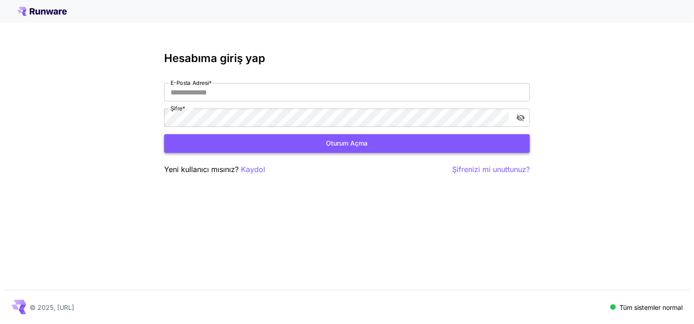
type input "**********"
click at [292, 138] on button "Oturum açma" at bounding box center [347, 143] width 366 height 19
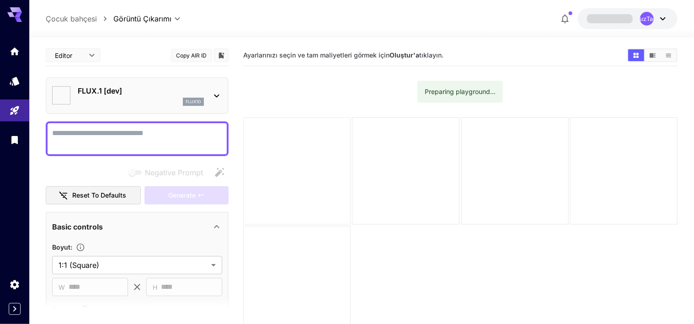
type input "**********"
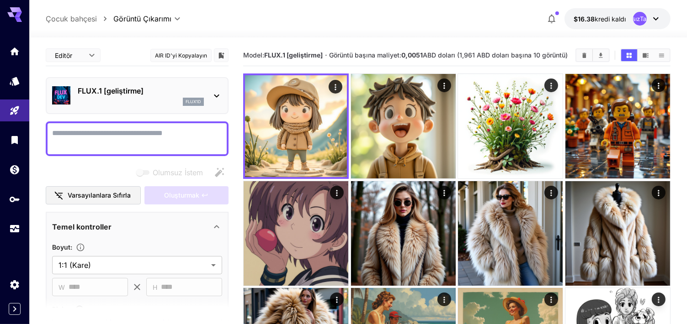
scroll to position [46, 0]
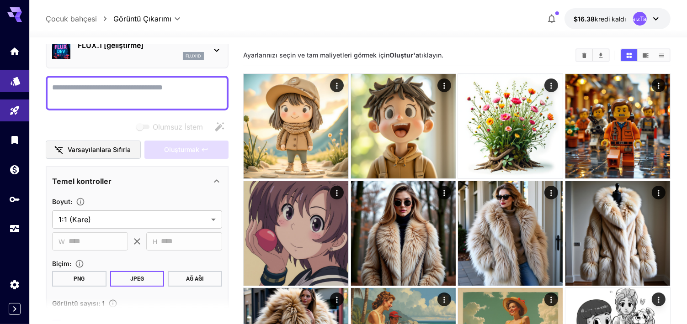
click at [16, 88] on link at bounding box center [14, 81] width 29 height 22
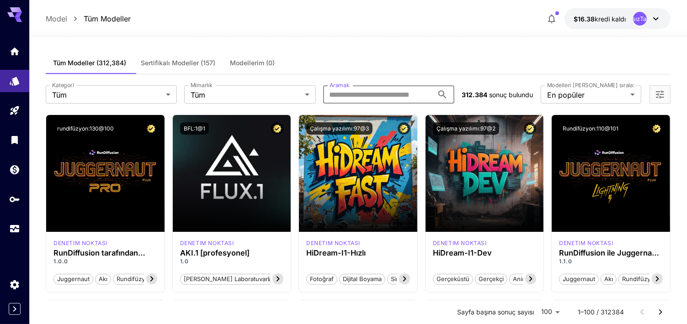
click at [381, 92] on input "Aramak" at bounding box center [378, 94] width 110 height 18
paste input "**********"
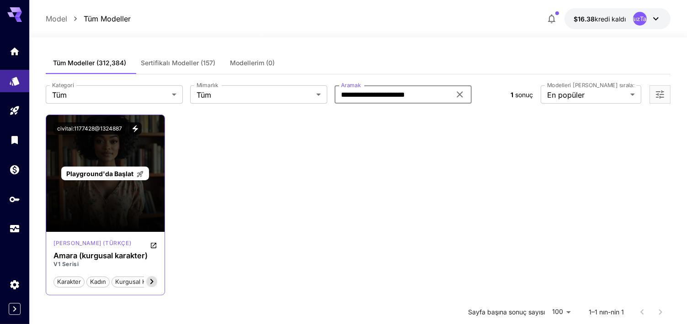
type input "**********"
click at [83, 170] on span "Playground'da Başlat" at bounding box center [99, 174] width 67 height 8
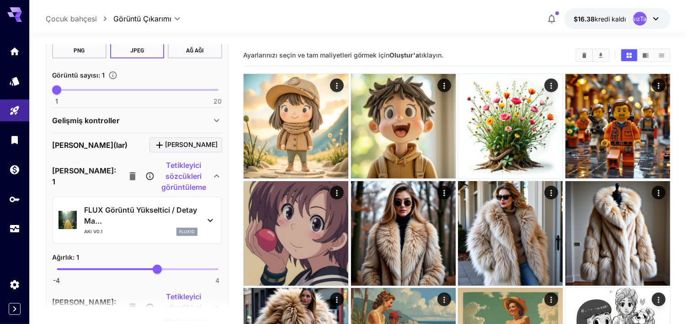
scroll to position [411, 0]
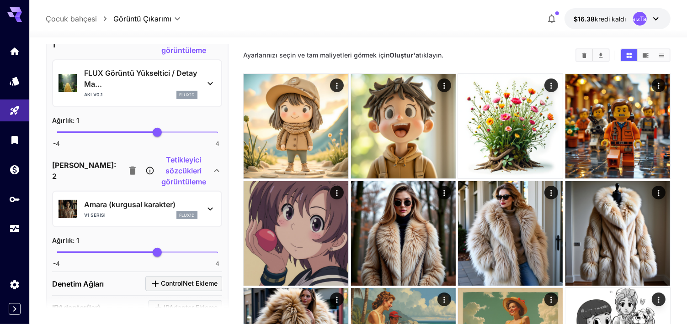
click at [127, 165] on icon "button" at bounding box center [132, 170] width 11 height 11
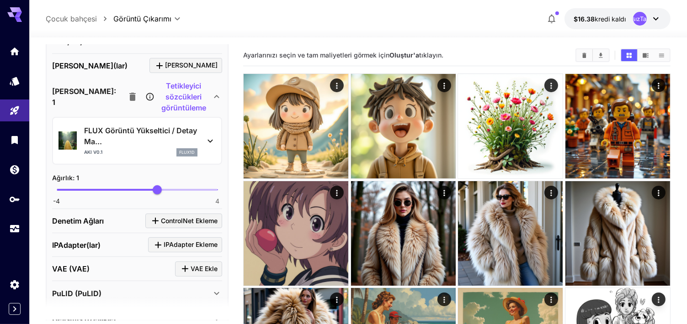
scroll to position [308, 0]
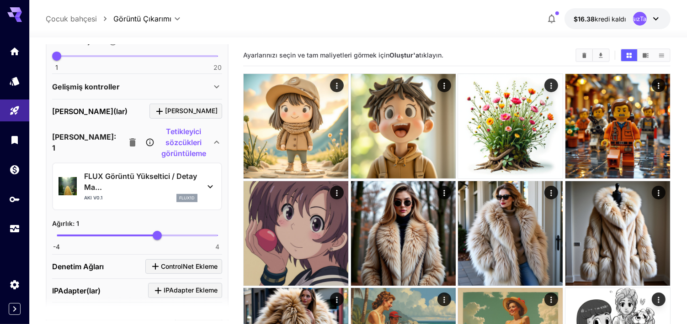
click at [156, 131] on p "Tetikleyici sözcükleri görüntüleme" at bounding box center [183, 142] width 55 height 33
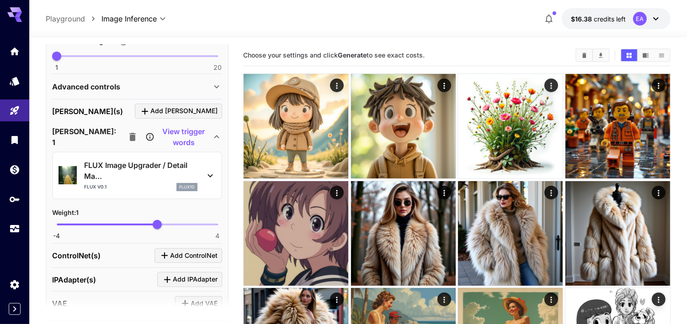
click at [156, 136] on p "View trigger words" at bounding box center [183, 137] width 55 height 22
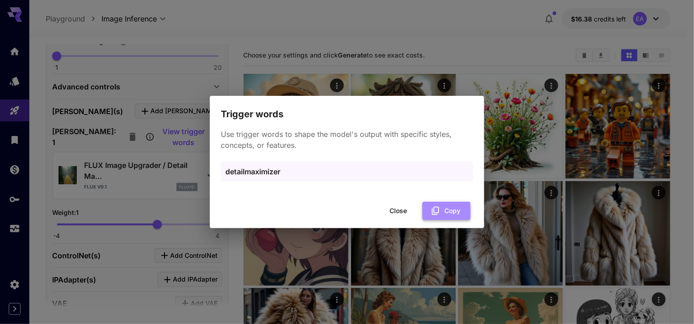
click at [430, 212] on icon "button" at bounding box center [435, 211] width 10 height 10
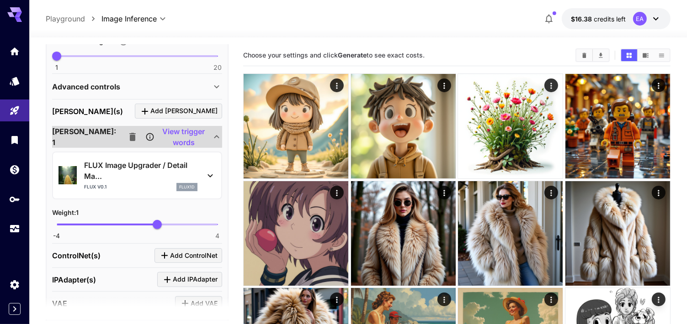
click at [159, 135] on p "View trigger words" at bounding box center [183, 137] width 55 height 22
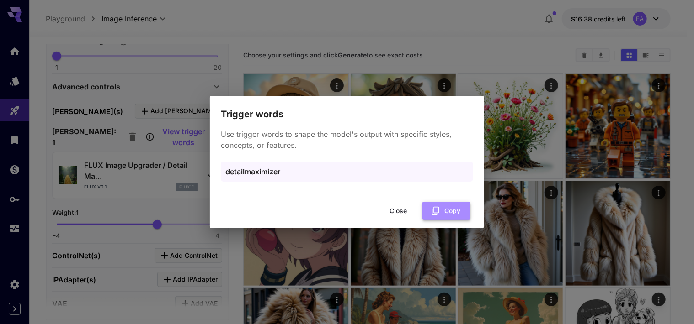
click at [432, 210] on icon "button" at bounding box center [435, 211] width 7 height 8
click at [439, 205] on button "Copy" at bounding box center [446, 211] width 48 height 19
click at [446, 207] on button "Copy" at bounding box center [446, 211] width 48 height 19
drag, startPoint x: 446, startPoint y: 207, endPoint x: 400, endPoint y: 211, distance: 46.3
click at [400, 211] on button "Close" at bounding box center [397, 211] width 41 height 19
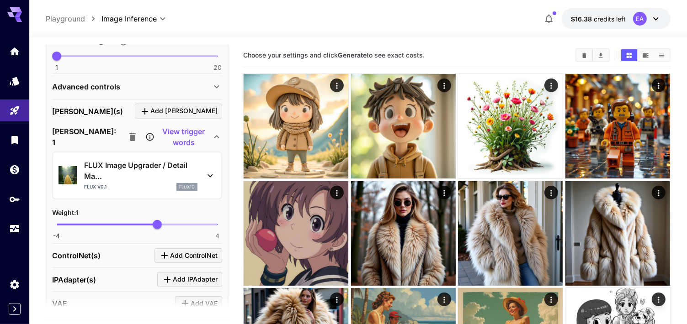
click at [123, 134] on button "button" at bounding box center [132, 137] width 18 height 18
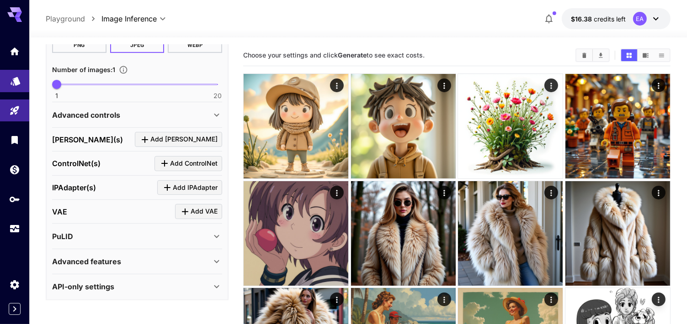
click at [11, 89] on link at bounding box center [14, 81] width 29 height 22
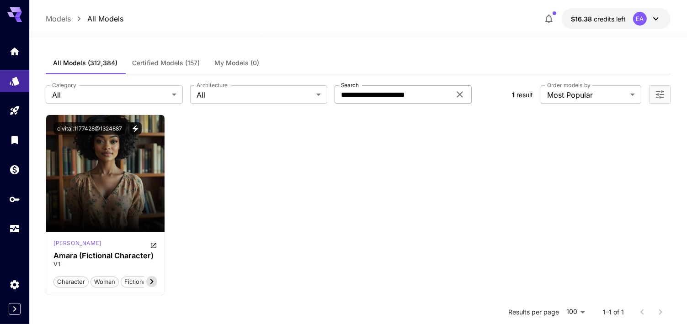
click at [456, 100] on div "**********" at bounding box center [402, 94] width 137 height 18
click at [464, 99] on icon at bounding box center [459, 94] width 11 height 11
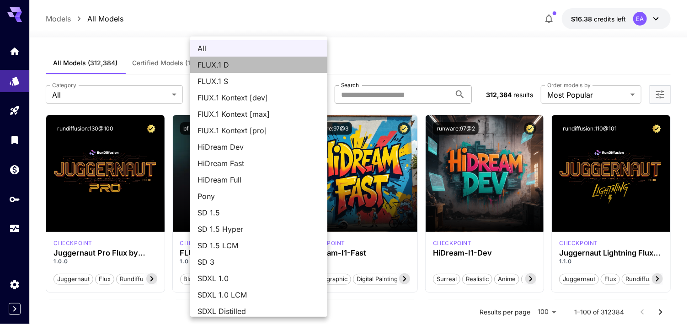
click at [289, 66] on span "FLUX.1 D" at bounding box center [258, 64] width 122 height 11
type input "******"
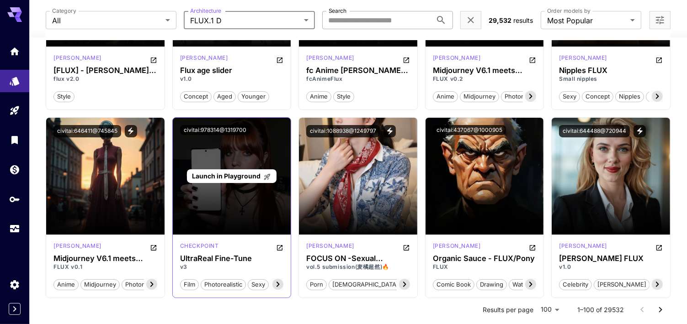
scroll to position [3600, 0]
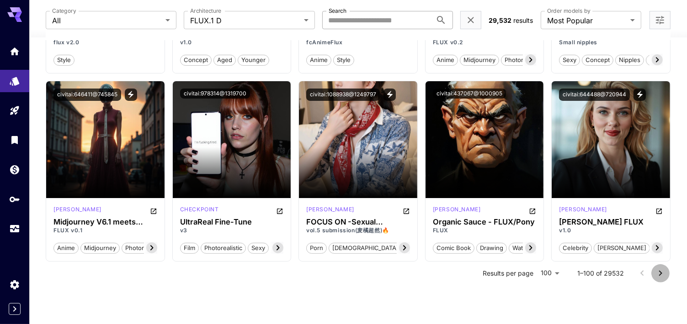
click at [667, 265] on button "Go to next page" at bounding box center [660, 274] width 18 height 18
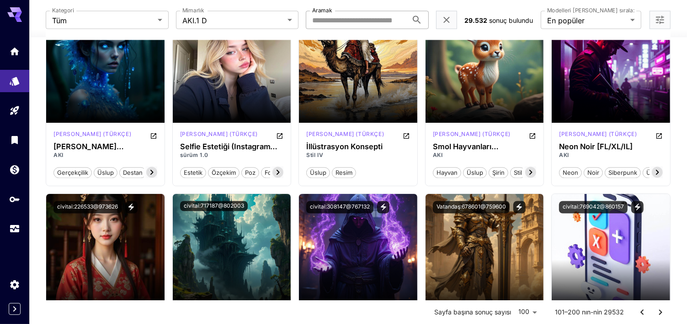
scroll to position [5083, 0]
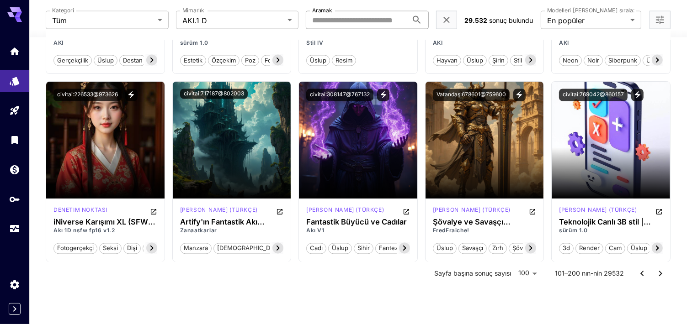
click at [655, 269] on icon "Sonraki sayfaya git" at bounding box center [660, 274] width 11 height 11
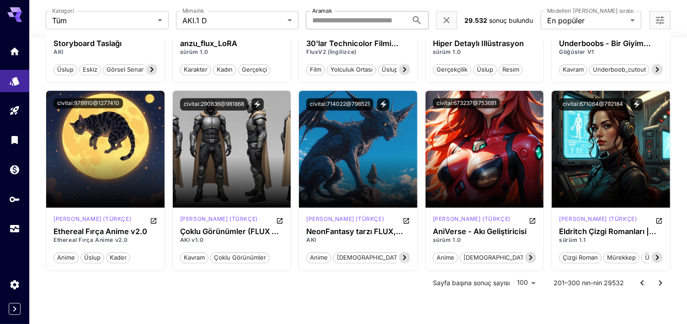
scroll to position [5823, 0]
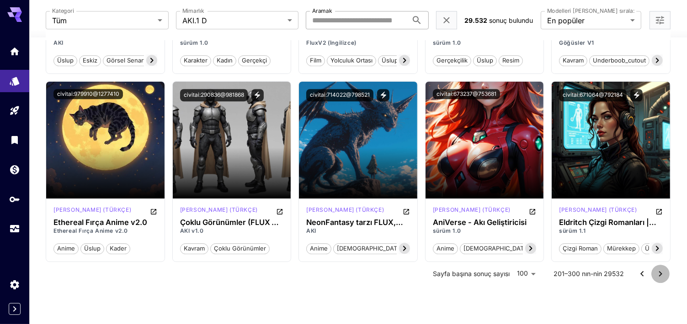
click at [660, 271] on icon "Sonraki sayfaya git" at bounding box center [660, 273] width 3 height 5
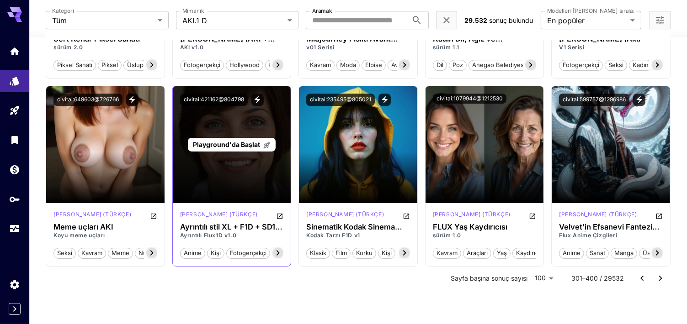
scroll to position [6194, 0]
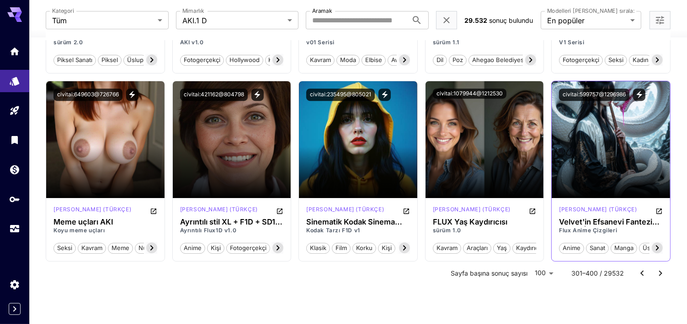
click at [655, 249] on icon at bounding box center [657, 248] width 11 height 11
click at [665, 274] on icon "Sonraki sayfaya git" at bounding box center [660, 273] width 11 height 11
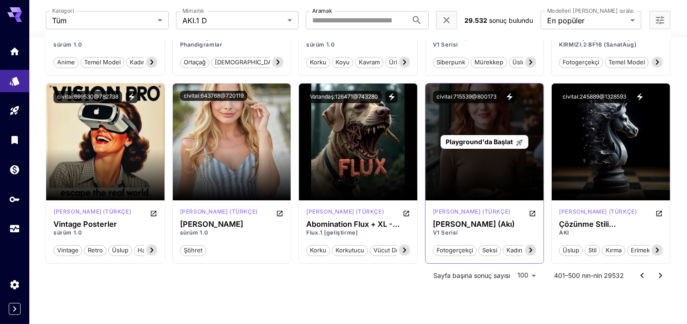
scroll to position [6378, 0]
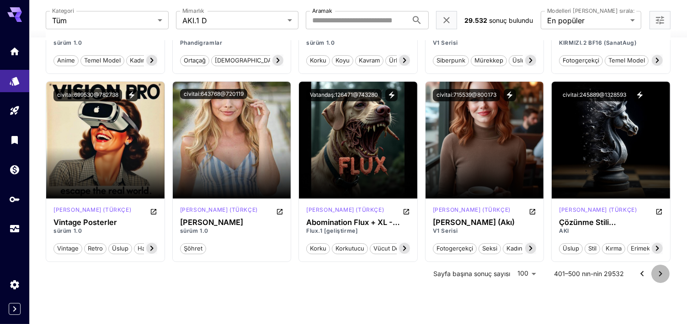
click at [664, 265] on button "Sonraki sayfaya git" at bounding box center [660, 274] width 18 height 18
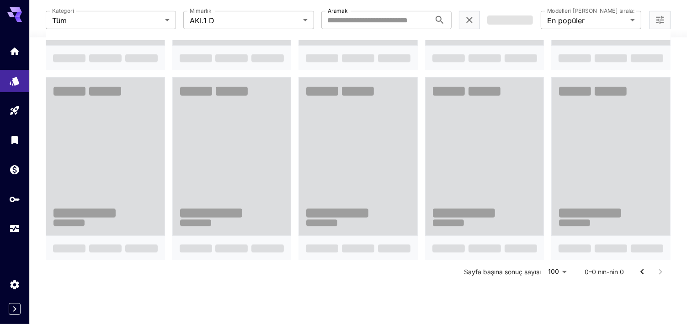
click at [664, 265] on div at bounding box center [651, 272] width 37 height 18
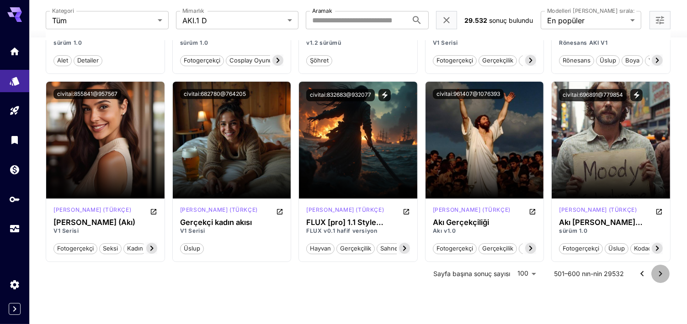
click at [662, 271] on icon "Sonraki sayfaya git" at bounding box center [660, 274] width 11 height 11
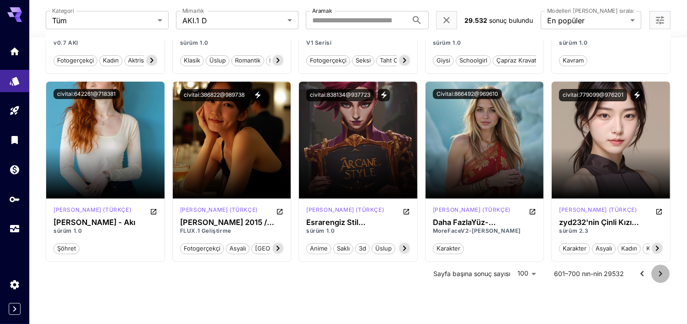
click at [663, 270] on icon "Sonraki sayfaya git" at bounding box center [660, 274] width 11 height 11
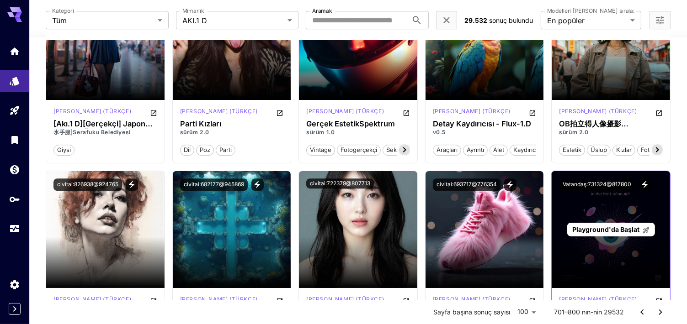
scroll to position [6013, 0]
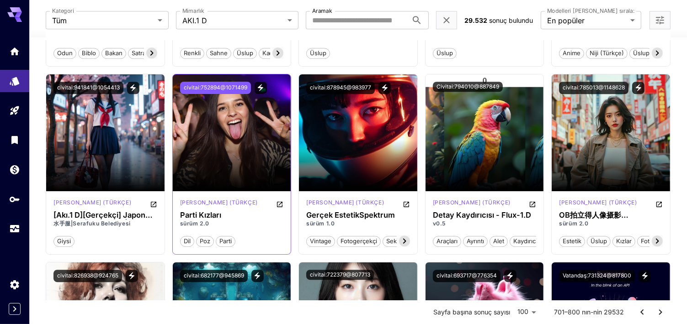
click at [204, 82] on button "civitai:752894@1071499" at bounding box center [215, 88] width 71 height 12
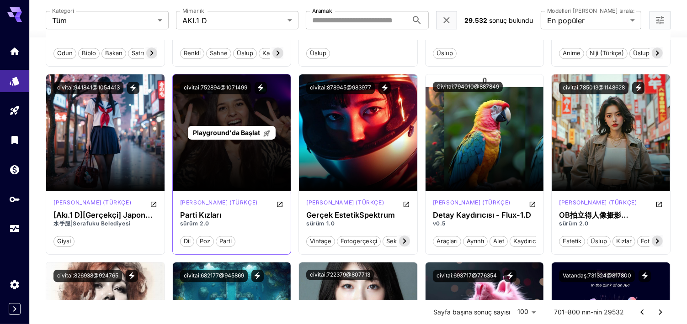
click at [231, 130] on span "Playground'da Başlat" at bounding box center [226, 133] width 67 height 8
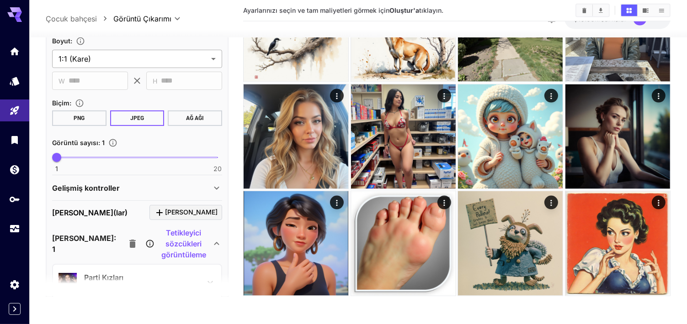
scroll to position [228, 0]
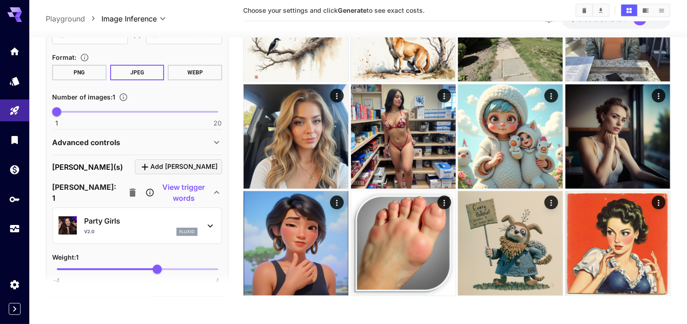
click at [156, 186] on p "View trigger words" at bounding box center [183, 193] width 55 height 22
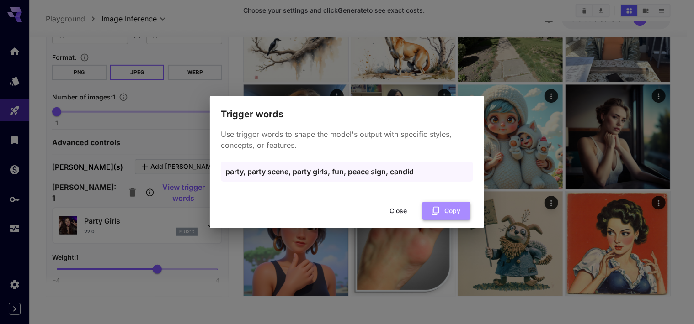
click at [448, 210] on button "Copy" at bounding box center [446, 211] width 48 height 19
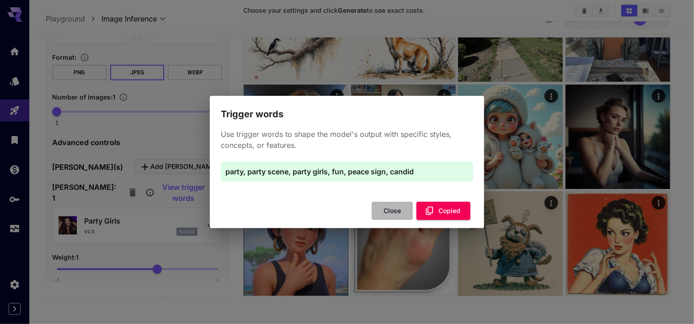
click at [395, 212] on button "Close" at bounding box center [391, 211] width 41 height 19
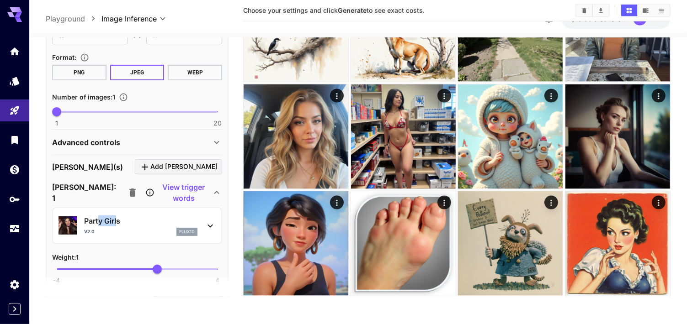
drag, startPoint x: 98, startPoint y: 220, endPoint x: 117, endPoint y: 219, distance: 18.7
click at [117, 219] on p "Party Girls" at bounding box center [140, 221] width 113 height 11
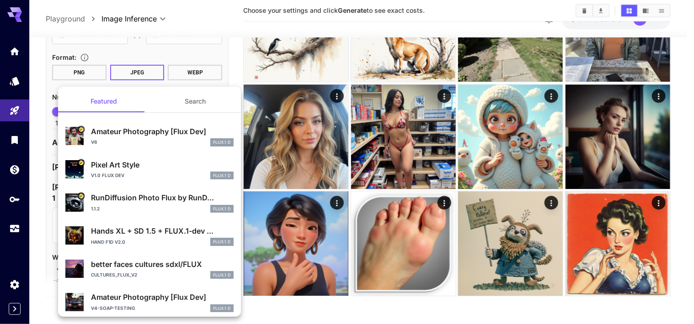
drag, startPoint x: 117, startPoint y: 219, endPoint x: 42, endPoint y: 218, distance: 74.9
click at [42, 218] on div at bounding box center [347, 162] width 694 height 324
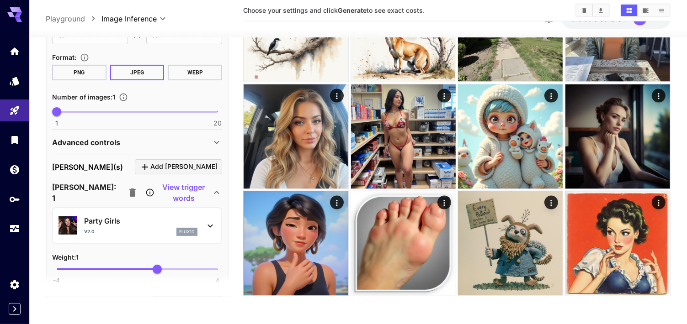
click at [84, 218] on p "Party Girls" at bounding box center [140, 221] width 113 height 11
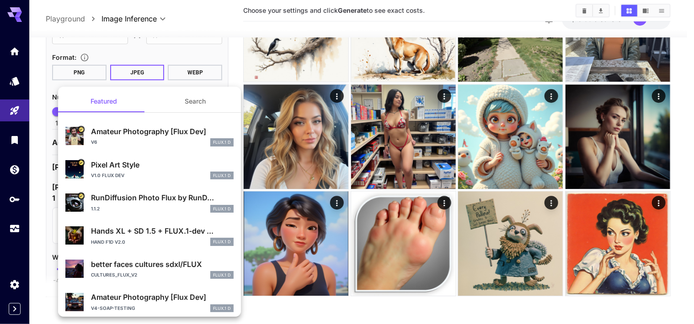
drag, startPoint x: 84, startPoint y: 218, endPoint x: 45, endPoint y: 220, distance: 38.9
click at [45, 220] on div at bounding box center [347, 162] width 694 height 324
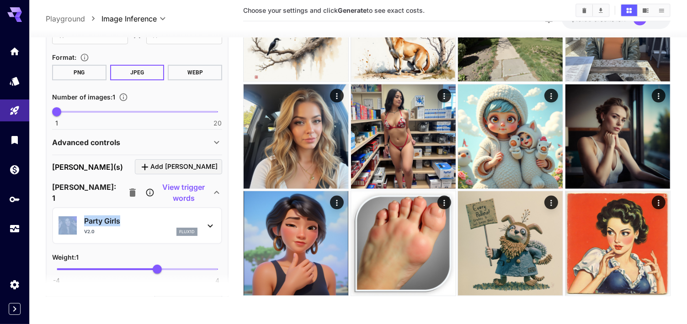
copy div "Party Girls"
click at [75, 223] on img at bounding box center [67, 226] width 18 height 18
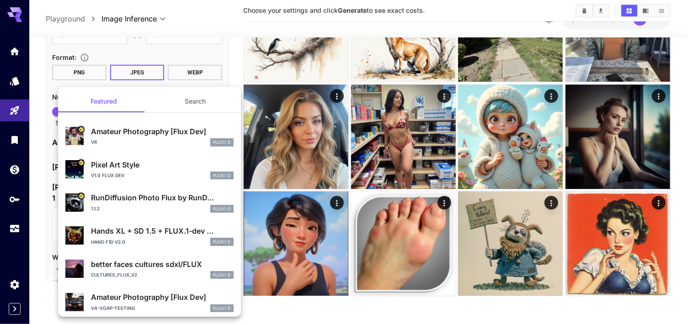
click at [196, 58] on div at bounding box center [347, 162] width 694 height 324
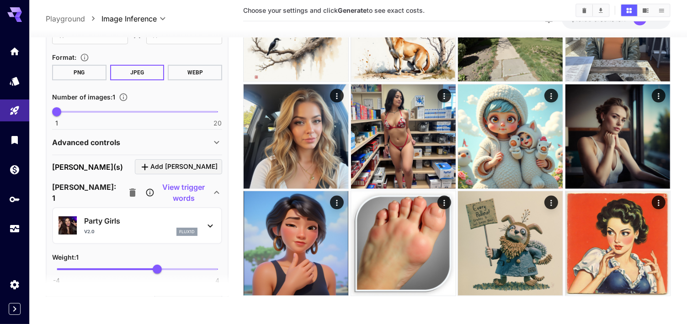
click at [163, 189] on p "View trigger words" at bounding box center [183, 193] width 55 height 22
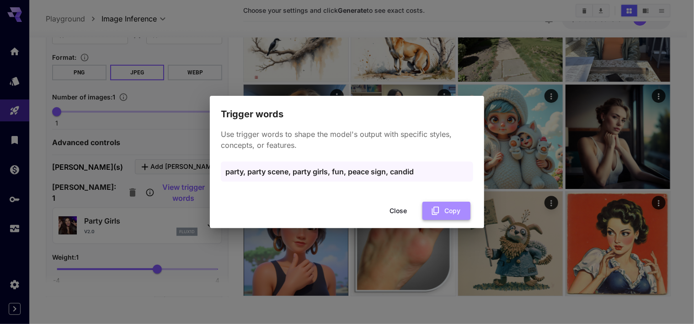
click at [442, 211] on button "Copy" at bounding box center [446, 211] width 48 height 19
click at [397, 212] on button "Close" at bounding box center [397, 211] width 41 height 19
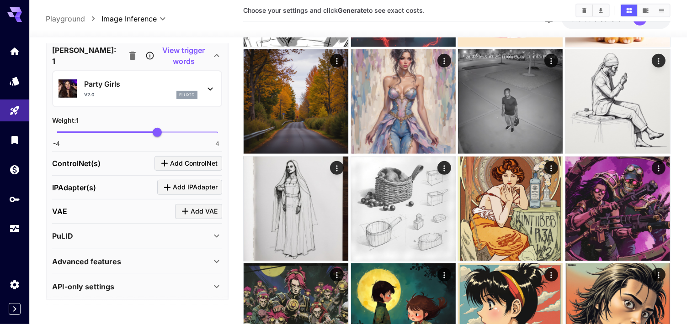
scroll to position [297, 0]
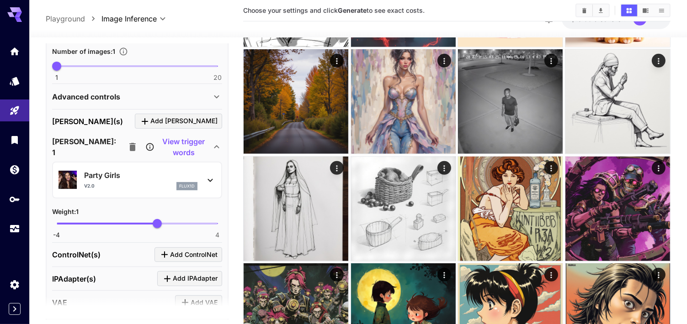
click at [156, 142] on p "View trigger words" at bounding box center [183, 147] width 55 height 22
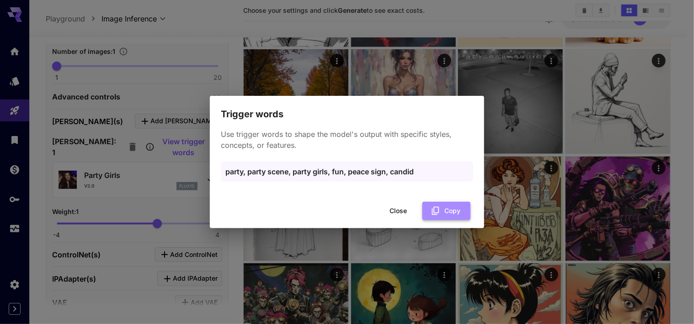
click at [440, 207] on button "Copy" at bounding box center [446, 211] width 48 height 19
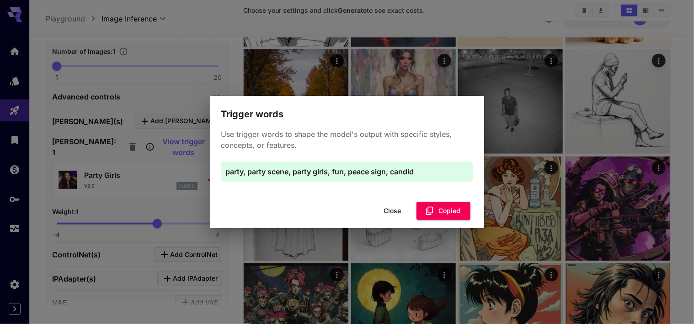
click at [397, 207] on button "Close" at bounding box center [391, 211] width 41 height 19
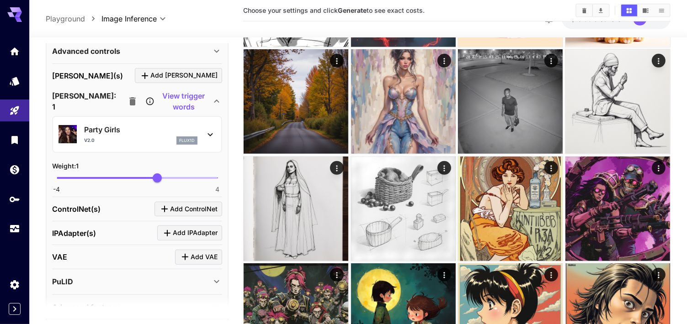
scroll to position [23, 0]
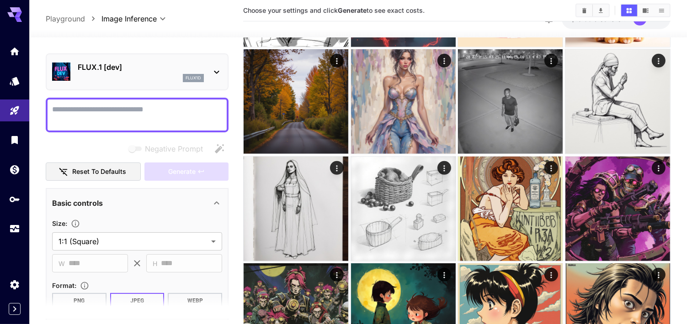
click at [129, 112] on textarea "Negative Prompt" at bounding box center [137, 115] width 170 height 22
paste textarea "**********"
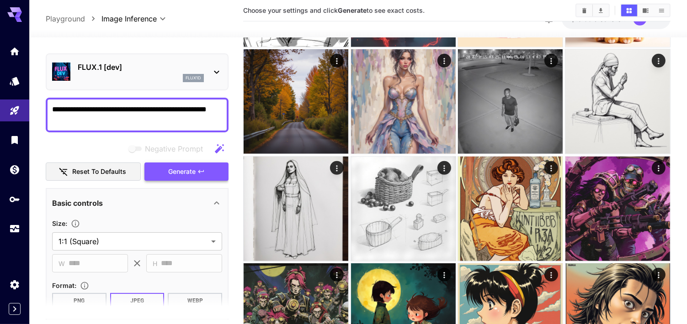
type textarea "**********"
click at [199, 177] on button "Generate" at bounding box center [186, 172] width 84 height 19
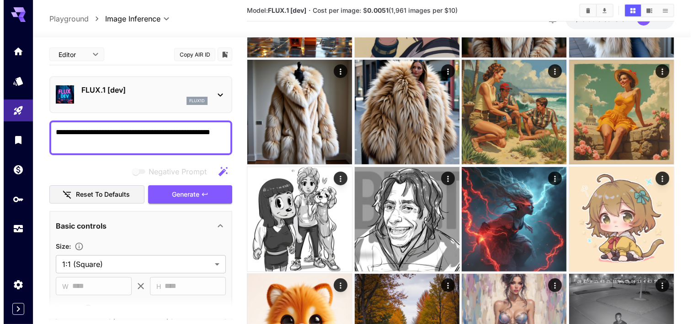
scroll to position [320, 0]
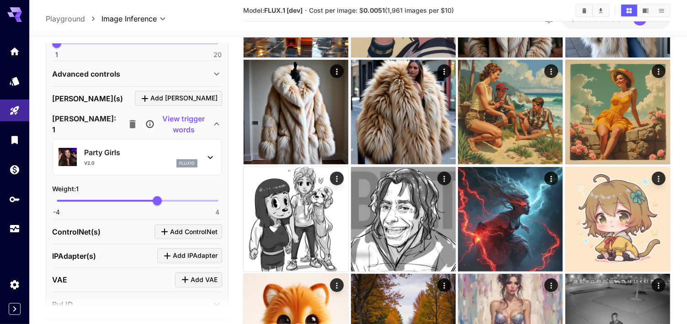
click at [171, 124] on p "View trigger words" at bounding box center [183, 124] width 55 height 22
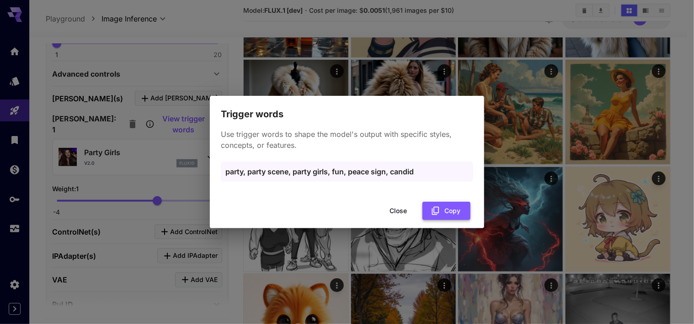
click at [448, 208] on button "Copy" at bounding box center [446, 211] width 48 height 19
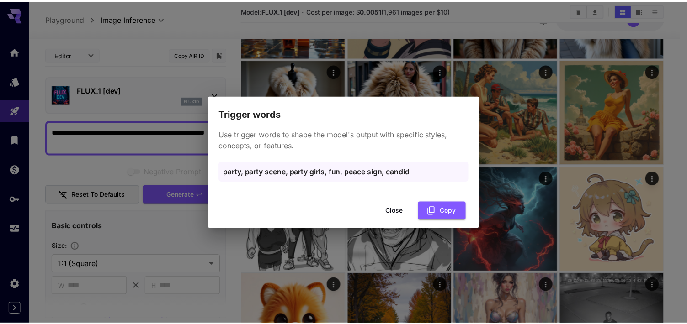
scroll to position [320, 0]
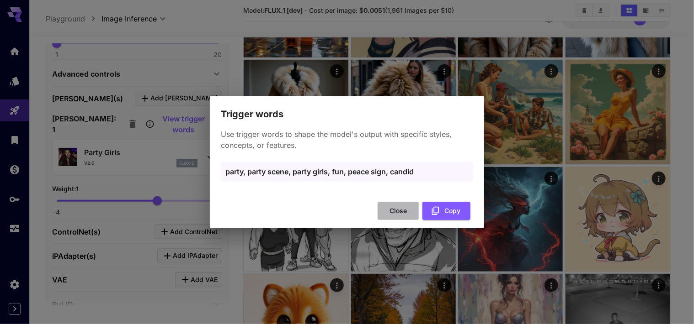
click at [398, 215] on button "Close" at bounding box center [397, 211] width 41 height 19
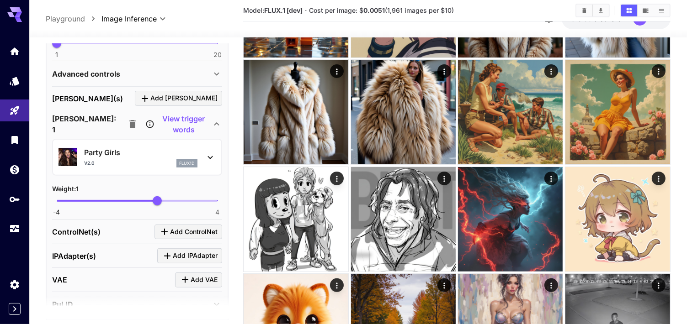
click at [129, 121] on icon "button" at bounding box center [132, 124] width 6 height 8
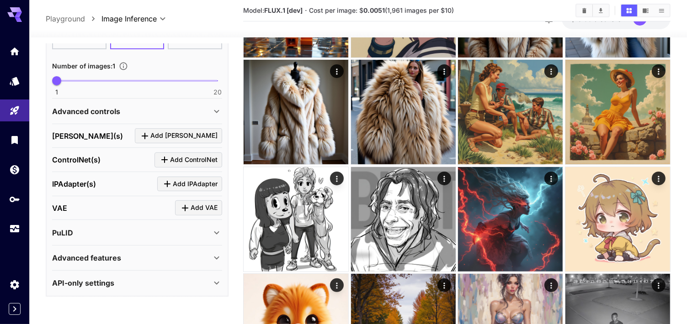
scroll to position [280, 0]
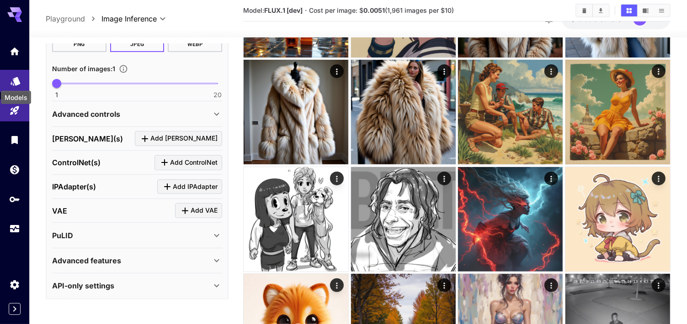
click at [18, 83] on icon "Models" at bounding box center [15, 78] width 11 height 11
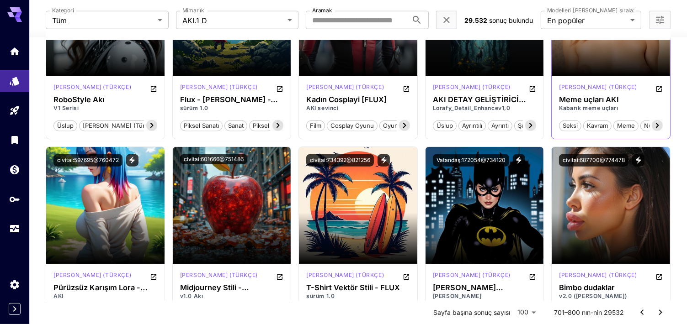
scroll to position [1142, 0]
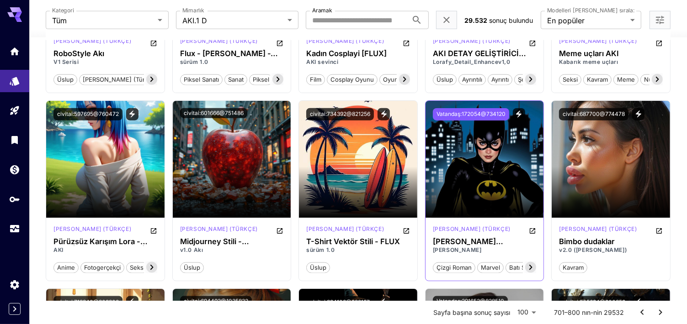
click at [502, 114] on button "Vatandaş:172054@734120" at bounding box center [471, 114] width 76 height 12
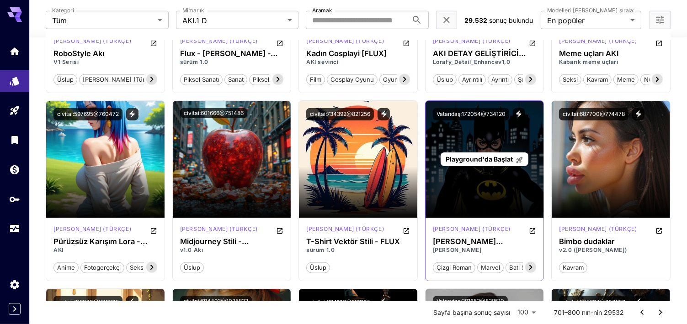
click at [504, 155] on span "Playground'da Başlat" at bounding box center [478, 159] width 67 height 8
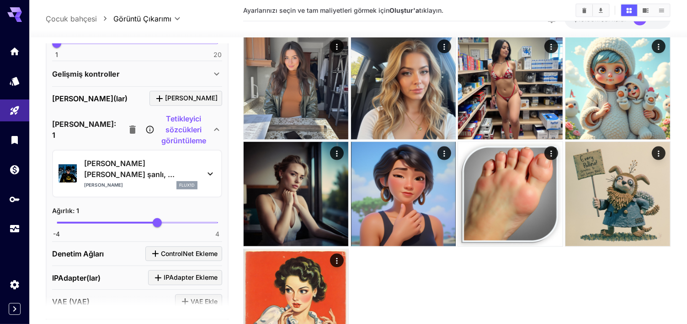
scroll to position [274, 0]
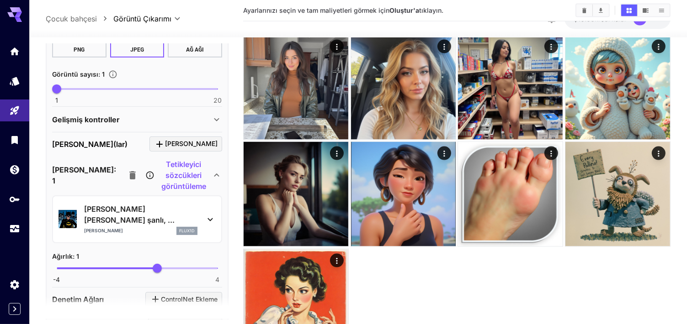
click at [157, 176] on p "Tetikleyici sözcükleri görüntüleme" at bounding box center [183, 175] width 55 height 33
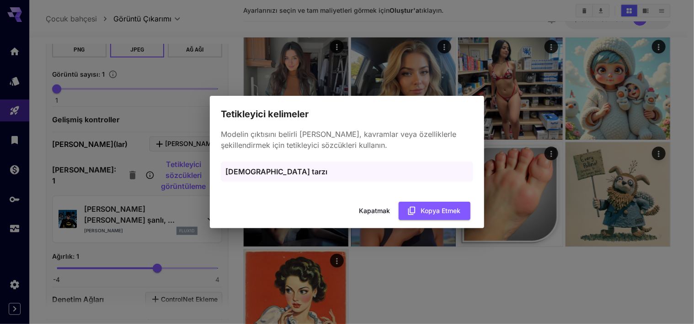
click at [135, 181] on div "Tetikleyici kelimeler Modelin çıktısını belirli stiller, kavramlar veya özellik…" at bounding box center [347, 162] width 694 height 324
click at [369, 212] on button "Kapatmak" at bounding box center [374, 211] width 41 height 19
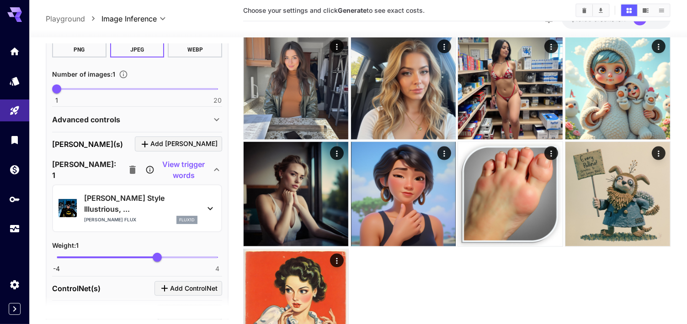
click at [181, 173] on p "View trigger words" at bounding box center [183, 170] width 55 height 22
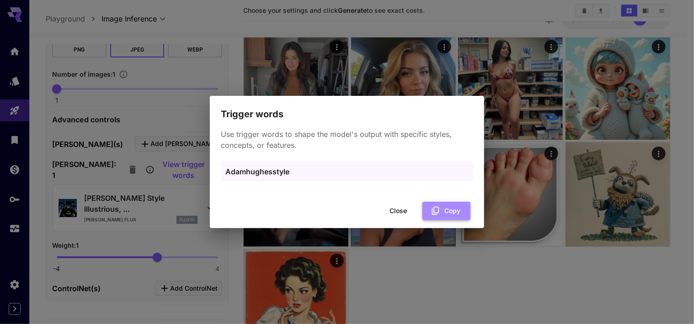
click at [449, 217] on button "Copy" at bounding box center [446, 211] width 48 height 19
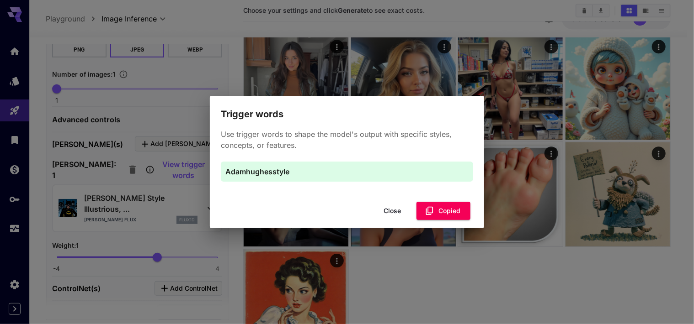
click at [389, 198] on div "Close Copied" at bounding box center [347, 211] width 274 height 26
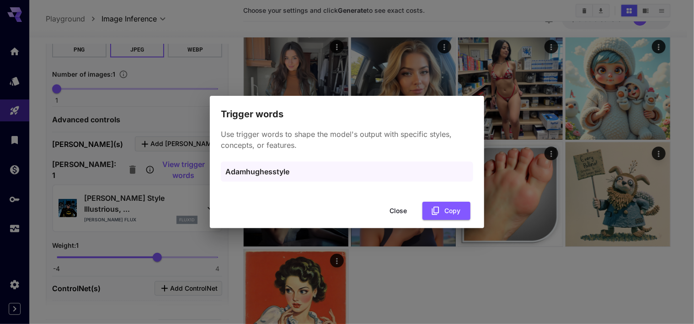
click at [389, 207] on button "Close" at bounding box center [397, 211] width 41 height 19
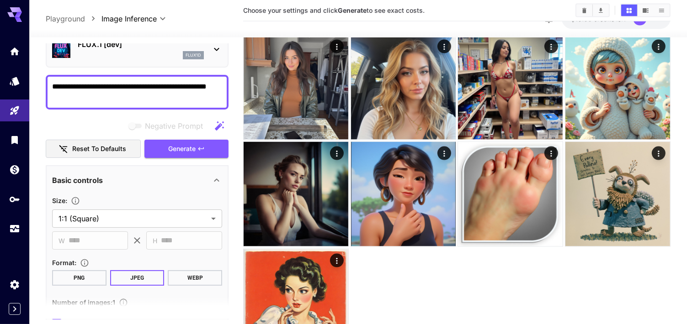
scroll to position [0, 0]
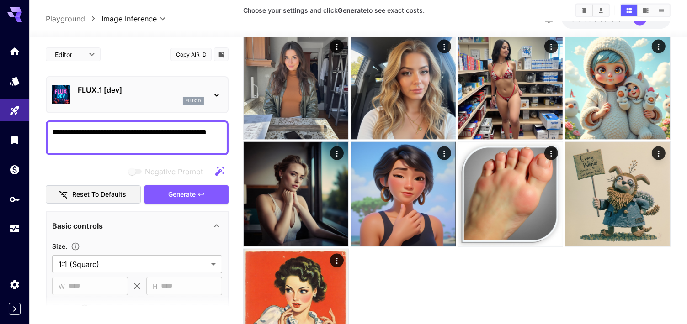
click at [157, 134] on textarea "**********" at bounding box center [137, 138] width 170 height 22
paste textarea
type textarea "**********"
click at [186, 194] on span "Generate" at bounding box center [181, 194] width 27 height 11
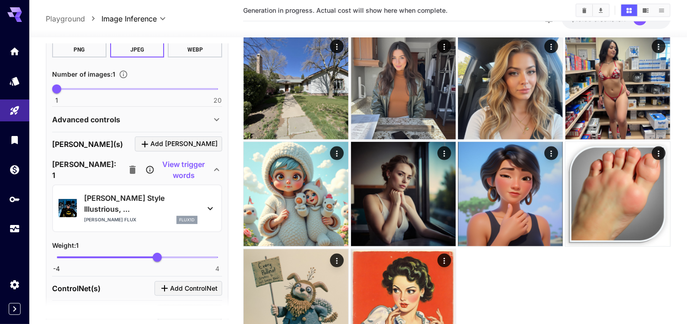
scroll to position [320, 0]
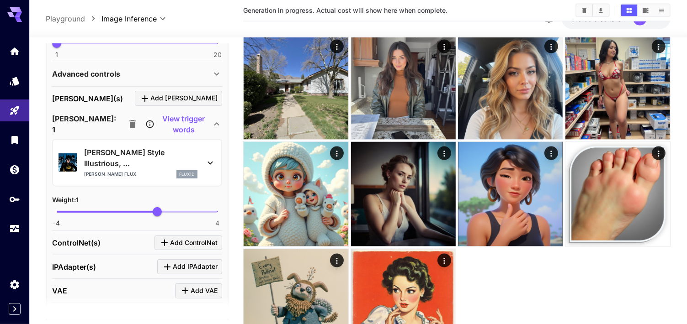
click at [168, 114] on div "View trigger words" at bounding box center [167, 124] width 88 height 22
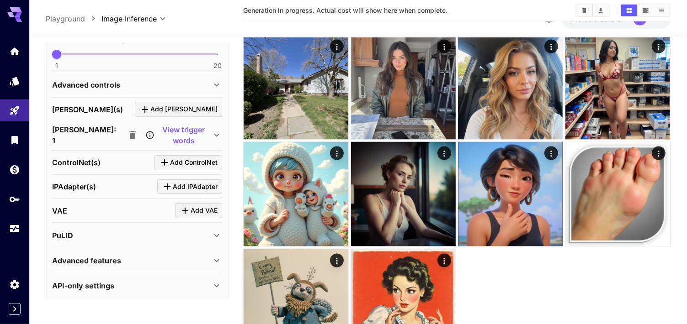
scroll to position [309, 0]
click at [170, 132] on p "View trigger words" at bounding box center [183, 135] width 55 height 22
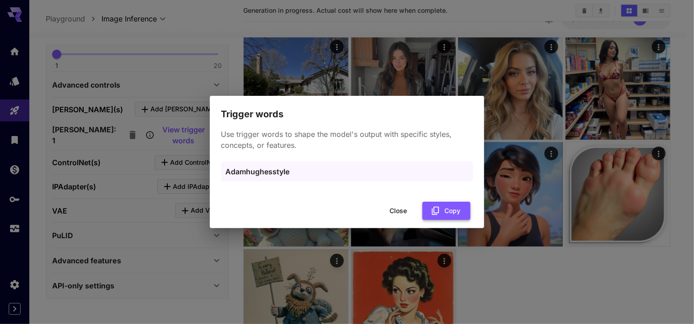
click at [428, 209] on button "Copy" at bounding box center [446, 211] width 48 height 19
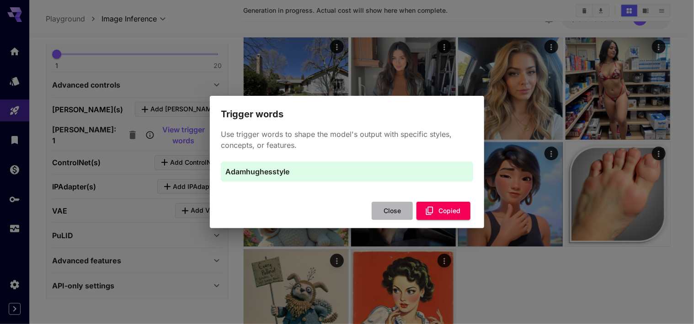
click at [408, 217] on button "Close" at bounding box center [391, 211] width 41 height 19
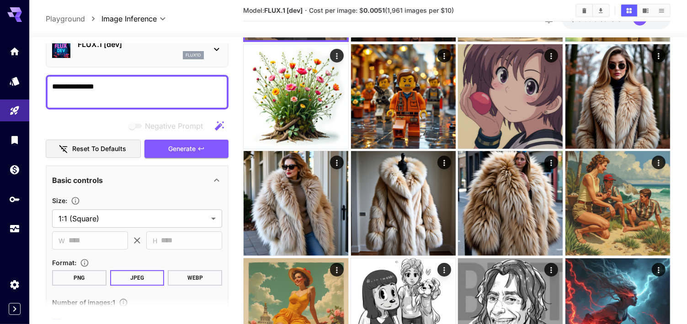
scroll to position [0, 0]
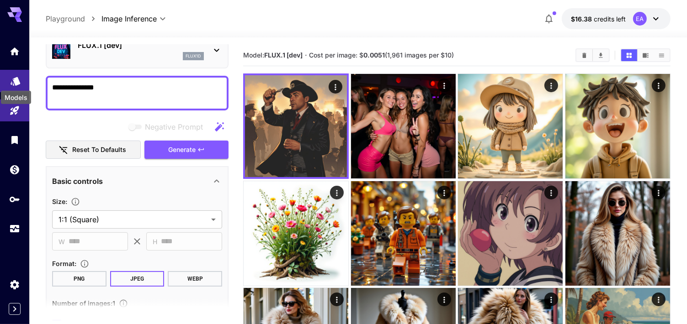
click at [12, 77] on icon "Models" at bounding box center [15, 78] width 11 height 11
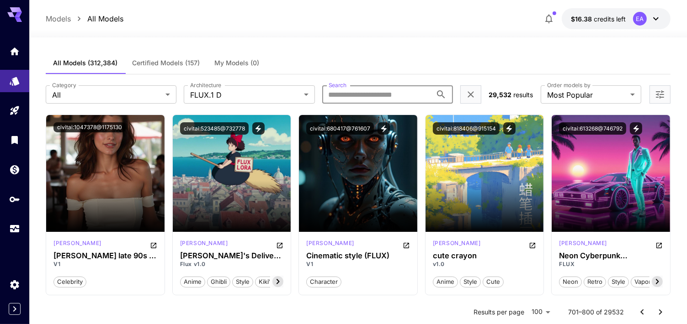
click at [346, 93] on input "Search" at bounding box center [377, 94] width 110 height 18
paste input "**********"
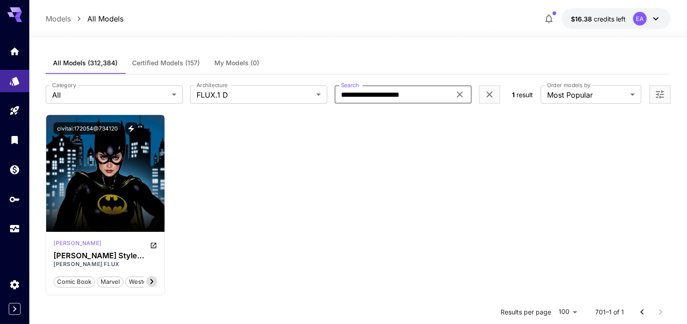
type input "**********"
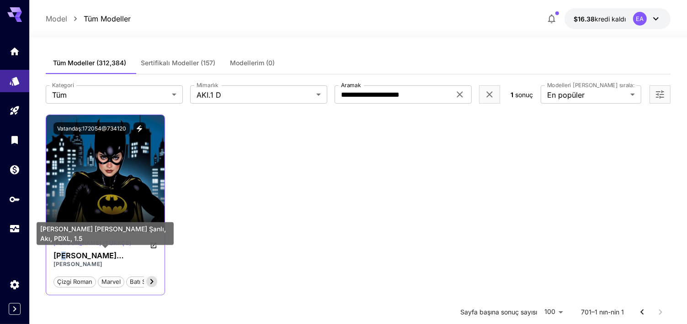
click at [69, 260] on h3 "[PERSON_NAME] [PERSON_NAME] Şanlı, Akı, PDXL, 1.5" at bounding box center [105, 256] width 104 height 9
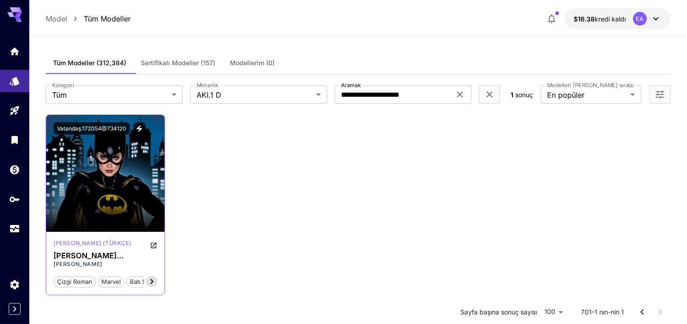
drag, startPoint x: 69, startPoint y: 260, endPoint x: 48, endPoint y: 254, distance: 21.7
click at [48, 254] on div "Lora (Türkçe) Adam Hughes Tarzı Şanlı, Akı, PDXL, 1.5 Adam Hughes AKI çizgi rom…" at bounding box center [105, 263] width 118 height 63
drag, startPoint x: 56, startPoint y: 257, endPoint x: 99, endPoint y: 265, distance: 43.6
click at [99, 265] on div "Adam Hughes Tarzı Şanlı, Akı, PDXL, 1.5 Adam Hughes AKI" at bounding box center [105, 260] width 104 height 17
drag, startPoint x: 99, startPoint y: 265, endPoint x: 77, endPoint y: 251, distance: 25.9
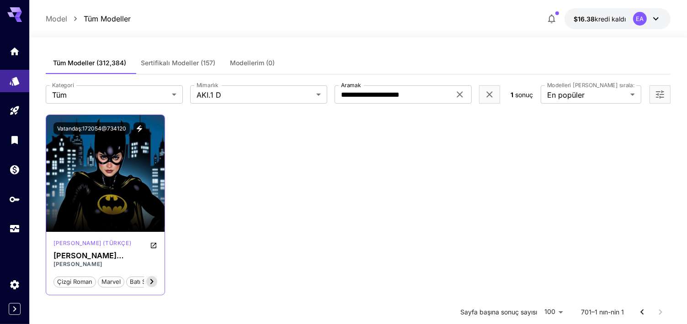
click at [77, 251] on div "Lora (Türkçe) Adam Hughes Tarzı Şanlı, Akı, PDXL, 1.5 Adam Hughes AKI çizgi rom…" at bounding box center [105, 263] width 118 height 63
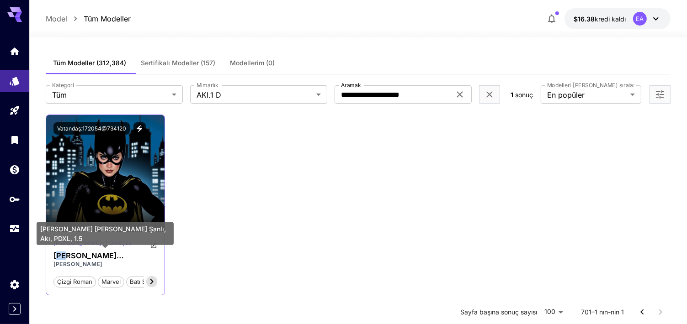
drag, startPoint x: 61, startPoint y: 259, endPoint x: 71, endPoint y: 259, distance: 10.1
click at [71, 259] on h3 "[PERSON_NAME] [PERSON_NAME] Şanlı, Akı, PDXL, 1.5" at bounding box center [105, 256] width 104 height 9
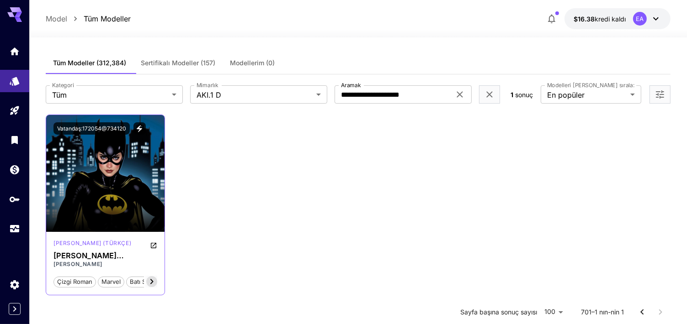
click at [50, 250] on div "Lora (Türkçe) Adam Hughes Tarzı Şanlı, Akı, PDXL, 1.5 Adam Hughes AKI çizgi rom…" at bounding box center [105, 263] width 118 height 63
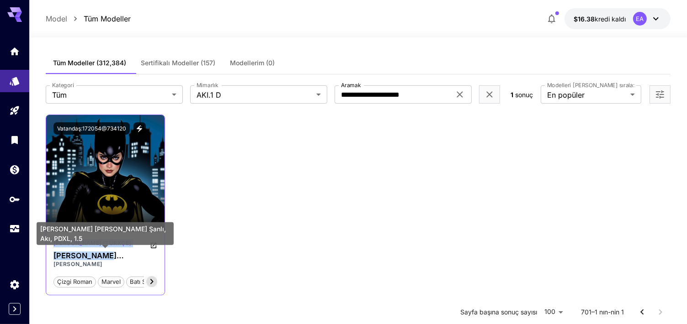
drag, startPoint x: 50, startPoint y: 250, endPoint x: 106, endPoint y: 257, distance: 57.0
click at [106, 257] on div "Lora (Türkçe) Adam Hughes Tarzı Şanlı, Akı, PDXL, 1.5 Adam Hughes AKI çizgi rom…" at bounding box center [105, 263] width 118 height 63
drag, startPoint x: 106, startPoint y: 257, endPoint x: 99, endPoint y: 257, distance: 7.8
copy div "Lora (Türkçe) Adam Hughes"
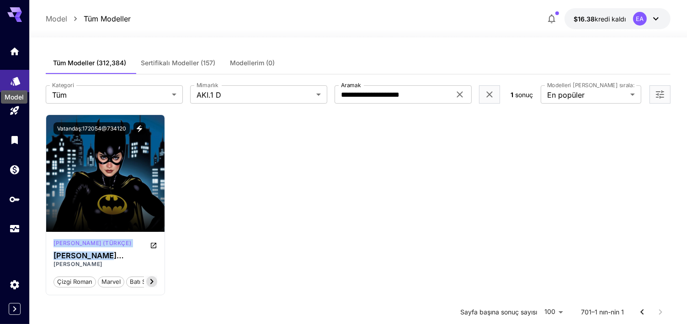
click at [15, 80] on icon "Models" at bounding box center [16, 78] width 10 height 9
click at [462, 94] on icon at bounding box center [459, 94] width 11 height 11
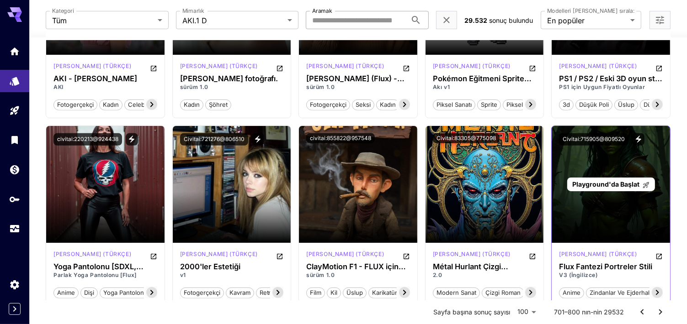
scroll to position [411, 0]
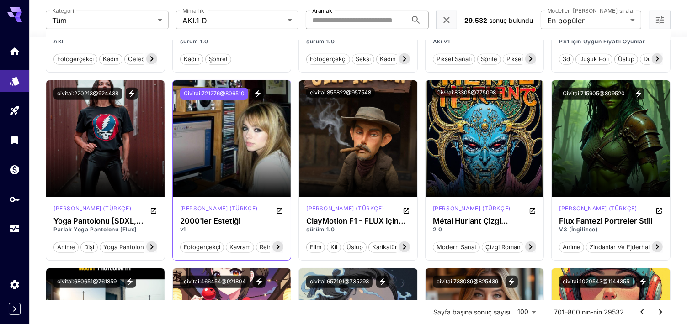
click at [221, 93] on button "Civitai:721276@806510" at bounding box center [214, 94] width 68 height 12
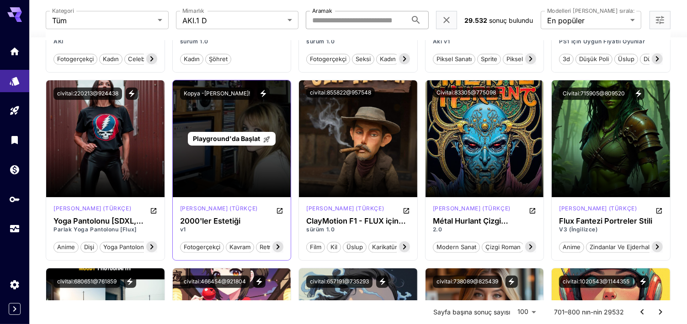
click at [235, 152] on div "Playground'da Başlat" at bounding box center [232, 138] width 118 height 117
click at [238, 138] on span "Playground'da Başlat" at bounding box center [226, 139] width 67 height 8
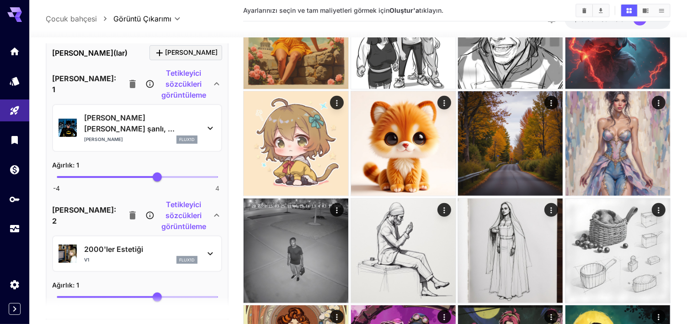
scroll to position [411, 0]
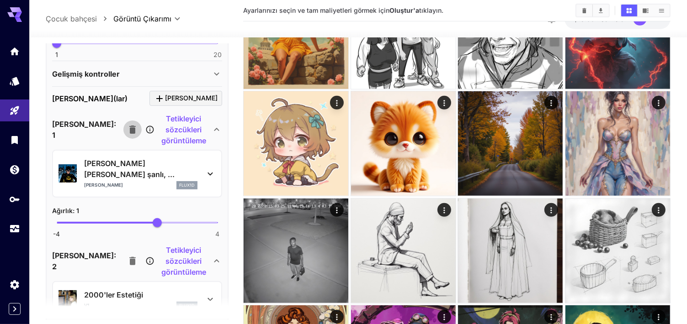
click at [129, 126] on icon "button" at bounding box center [132, 130] width 6 height 8
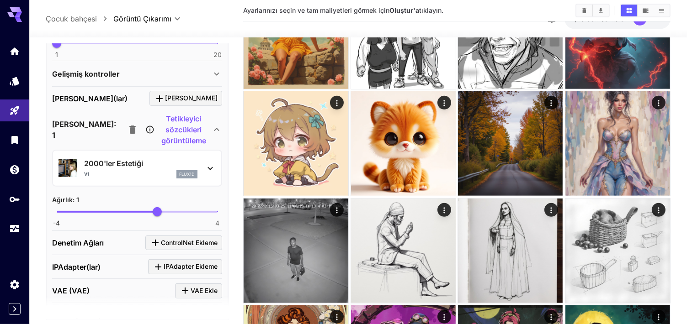
click at [156, 113] on p "Tetikleyici sözcükleri görüntüleme" at bounding box center [183, 129] width 55 height 33
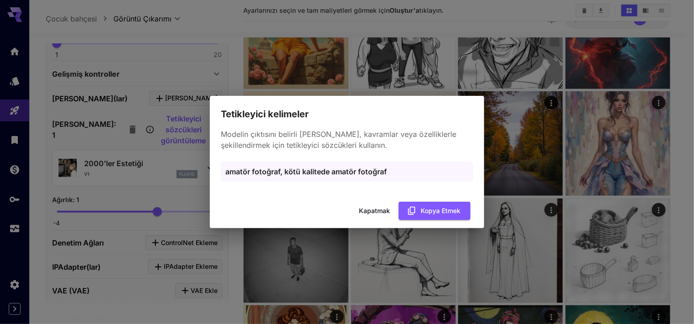
click at [373, 208] on button "Kapatmak" at bounding box center [374, 211] width 41 height 19
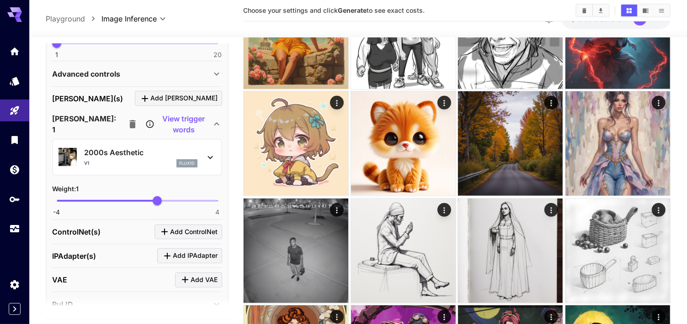
click at [156, 125] on p "View trigger words" at bounding box center [183, 124] width 55 height 22
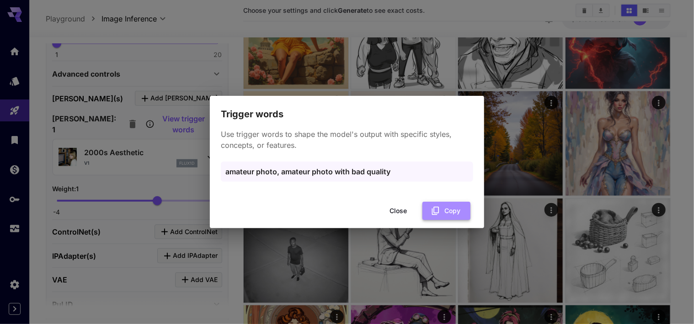
click at [451, 205] on button "Copy" at bounding box center [446, 211] width 48 height 19
click at [386, 217] on button "Close" at bounding box center [397, 211] width 41 height 19
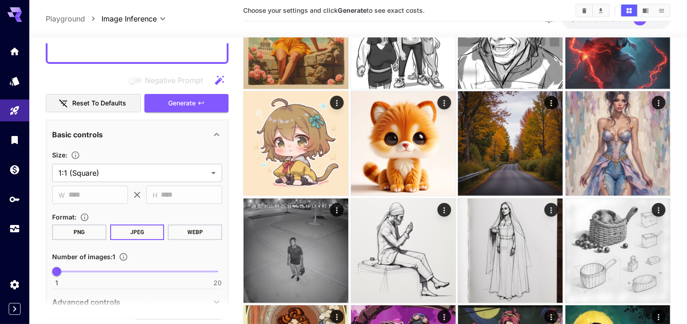
scroll to position [46, 0]
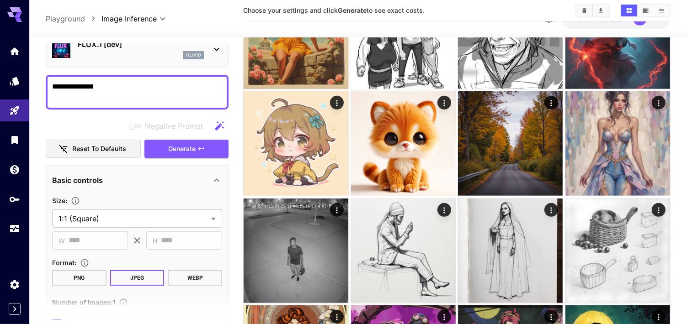
click at [121, 87] on textarea "**********" at bounding box center [137, 92] width 170 height 22
paste textarea "**********"
type textarea "**********"
click at [207, 150] on button "Generate" at bounding box center [186, 149] width 84 height 19
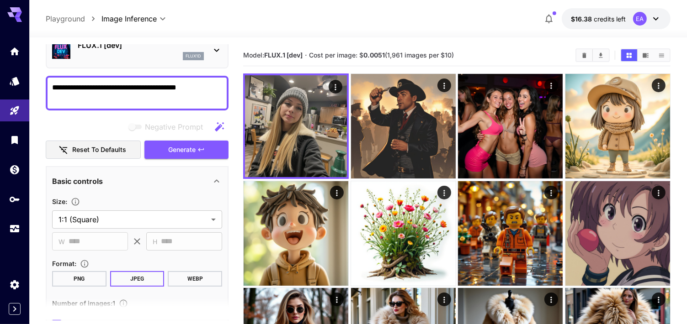
scroll to position [274, 0]
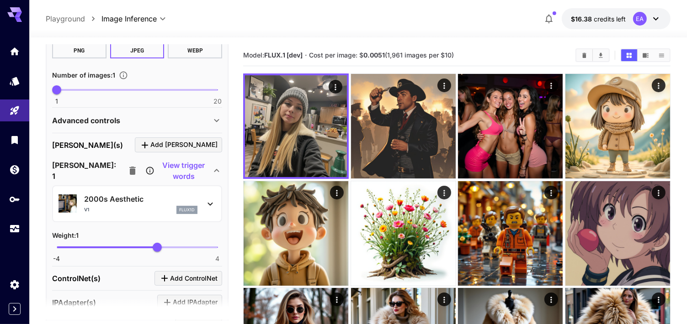
click at [183, 172] on p "View trigger words" at bounding box center [183, 171] width 55 height 22
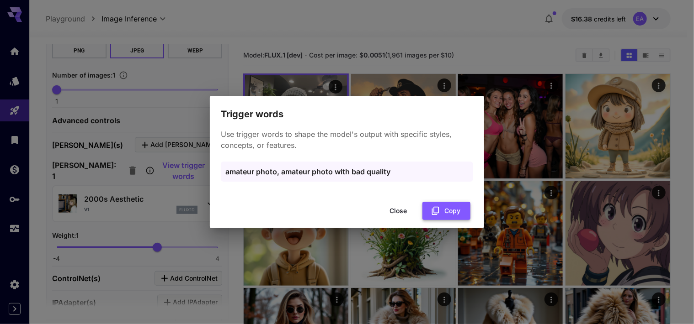
click at [424, 206] on button "Copy" at bounding box center [446, 211] width 48 height 19
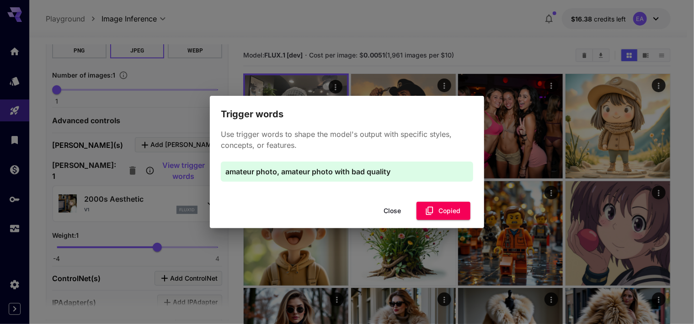
click at [400, 213] on button "Close" at bounding box center [391, 211] width 41 height 19
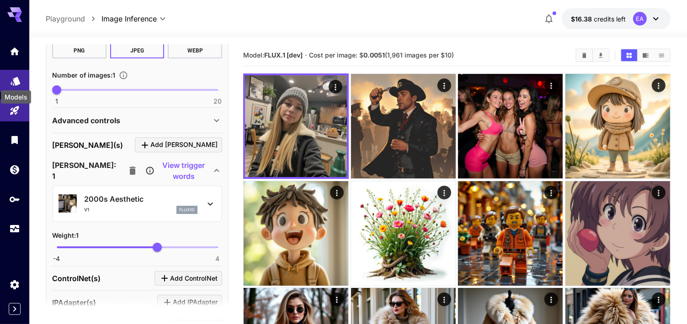
click at [15, 83] on icon "Models" at bounding box center [15, 79] width 11 height 11
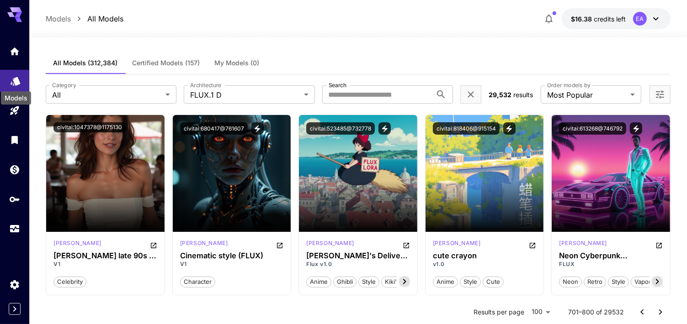
click at [15, 83] on icon "Models" at bounding box center [15, 79] width 11 height 11
click at [428, 93] on input "Search" at bounding box center [377, 94] width 110 height 18
paste input "**********"
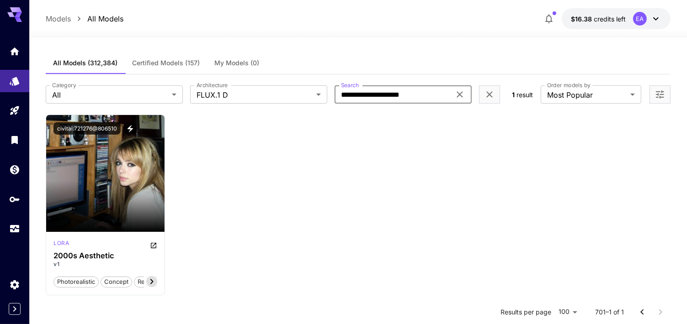
type input "**********"
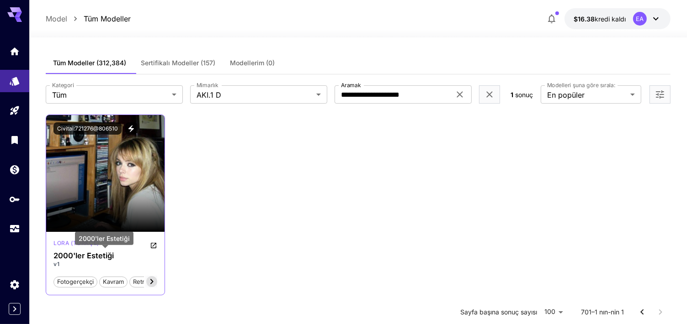
drag, startPoint x: 92, startPoint y: 262, endPoint x: 100, endPoint y: 254, distance: 10.7
drag, startPoint x: 100, startPoint y: 254, endPoint x: 116, endPoint y: 258, distance: 16.5
click at [116, 258] on h3 "2000'ler Estetiği" at bounding box center [105, 256] width 104 height 9
drag, startPoint x: 116, startPoint y: 258, endPoint x: 95, endPoint y: 258, distance: 20.6
copy h3 "2000'ler Estetiği"
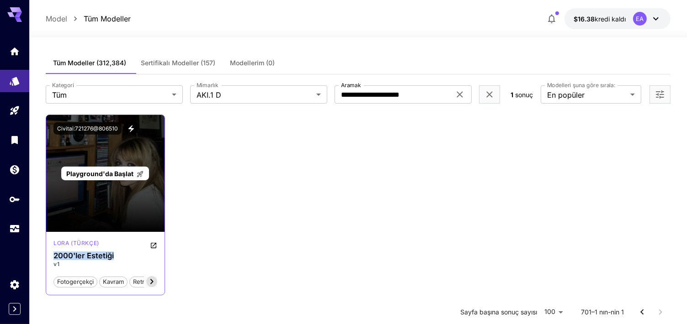
click at [111, 173] on span "Playground'da Başlat" at bounding box center [99, 174] width 67 height 8
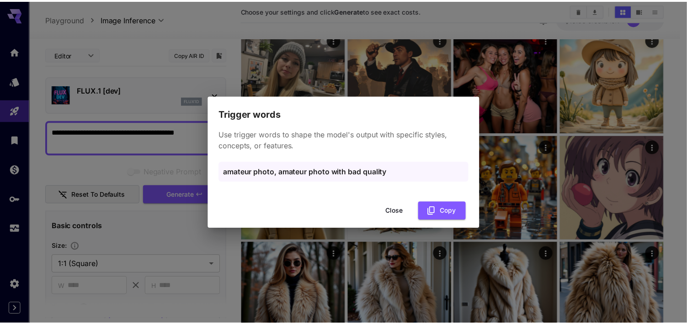
scroll to position [274, 0]
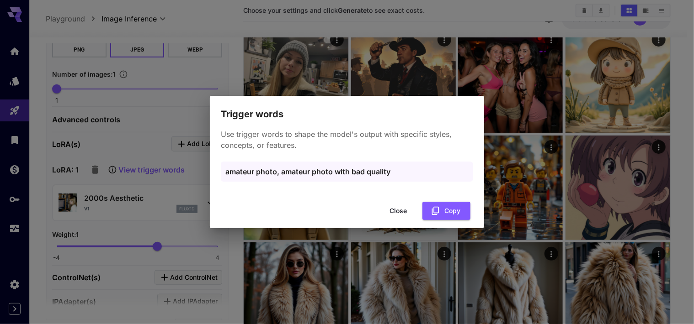
click at [396, 215] on button "Close" at bounding box center [397, 211] width 41 height 19
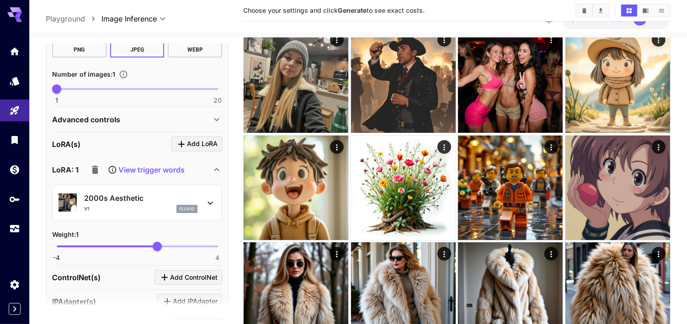
click at [96, 167] on icon "button" at bounding box center [95, 170] width 6 height 8
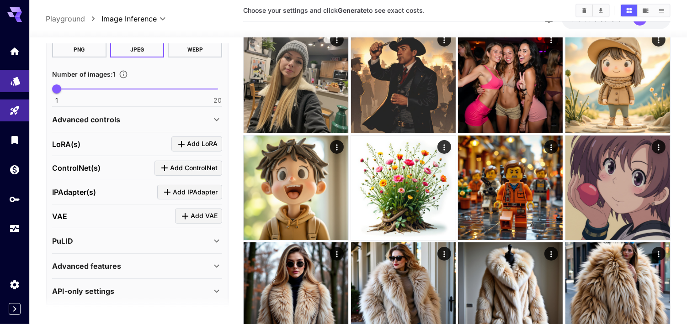
click at [16, 85] on link at bounding box center [14, 81] width 29 height 22
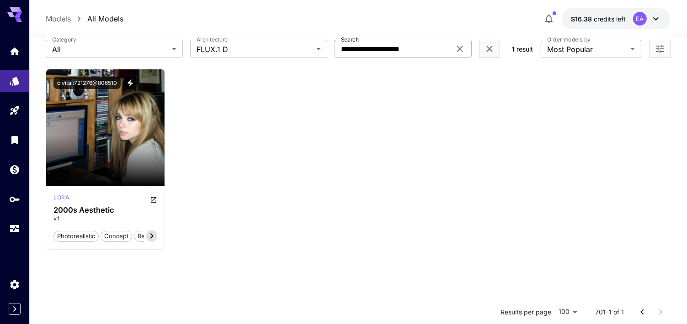
click at [463, 49] on icon at bounding box center [459, 48] width 11 height 11
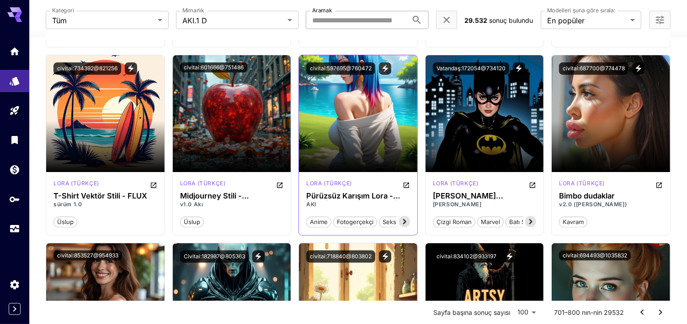
scroll to position [1142, 0]
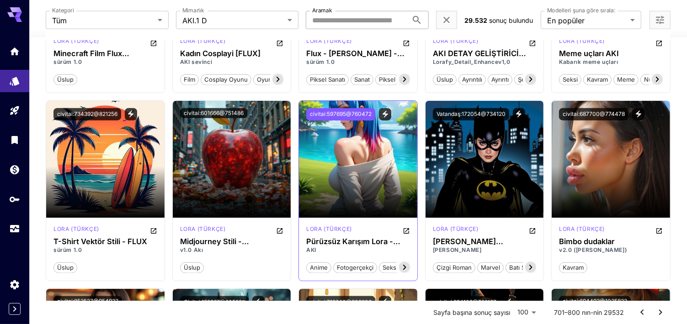
click at [350, 116] on button "civitai:597695@760472" at bounding box center [340, 114] width 69 height 12
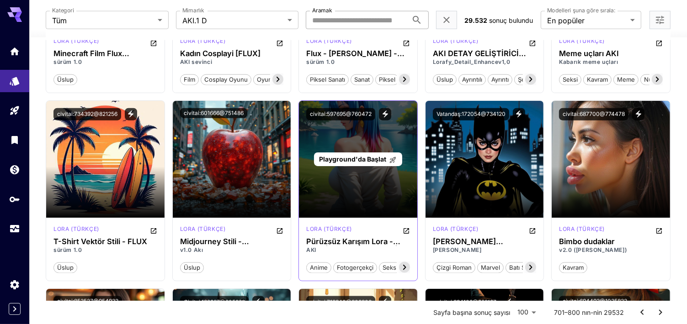
click at [342, 159] on span "Playground'da Başlat" at bounding box center [352, 159] width 67 height 8
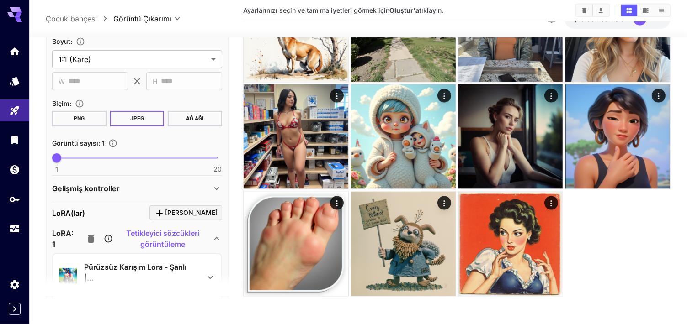
scroll to position [228, 0]
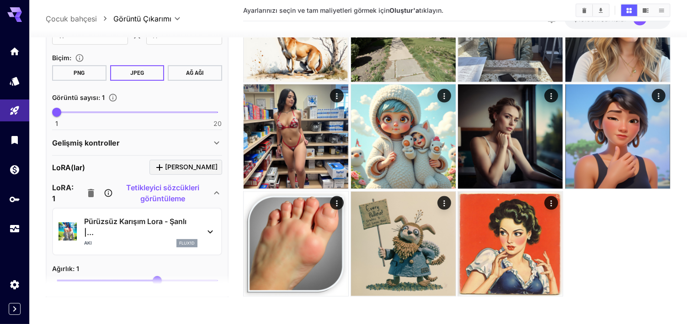
click at [191, 195] on p "Tetikleyici sözcükleri görüntüleme" at bounding box center [162, 193] width 97 height 22
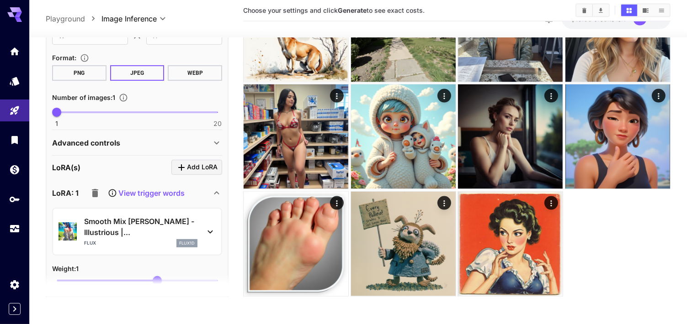
click at [163, 198] on div "View trigger words" at bounding box center [135, 193] width 99 height 18
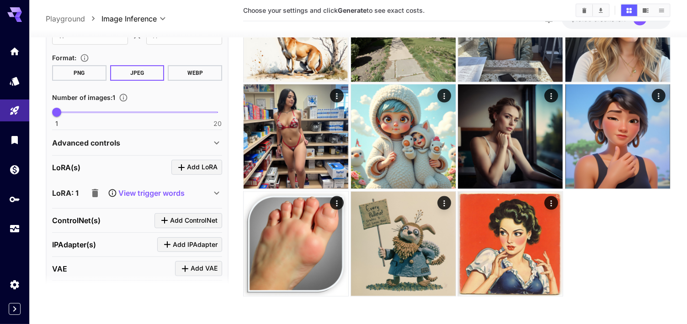
click at [170, 191] on p "View trigger words" at bounding box center [151, 193] width 66 height 11
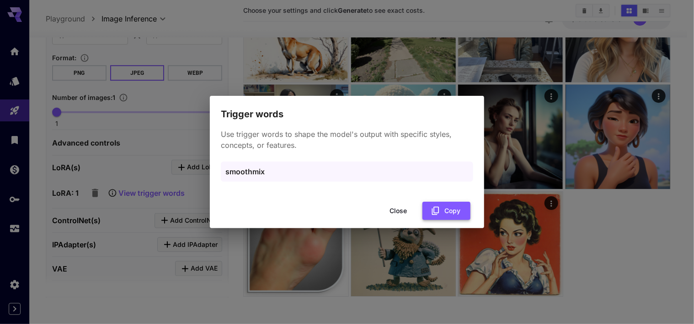
click at [427, 212] on button "Copy" at bounding box center [446, 211] width 48 height 19
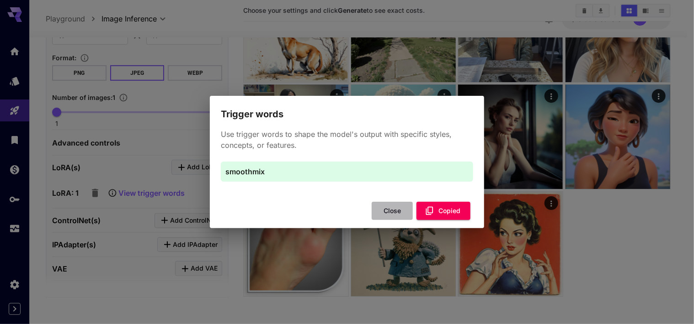
click at [386, 212] on button "Close" at bounding box center [391, 211] width 41 height 19
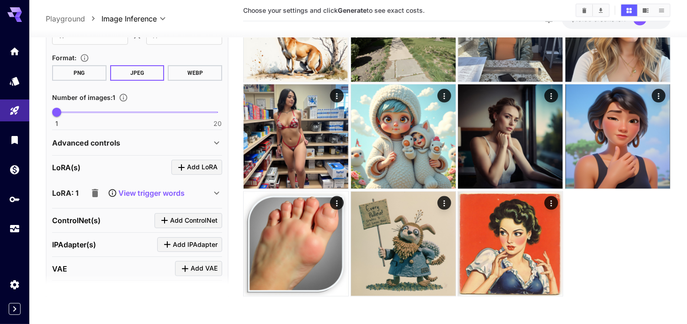
scroll to position [0, 0]
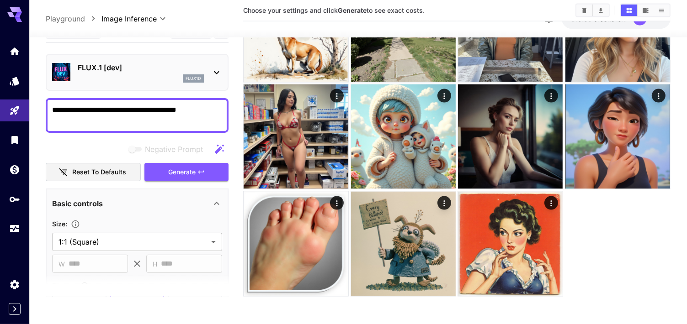
click at [213, 106] on textarea "**********" at bounding box center [137, 115] width 170 height 22
paste textarea
type textarea "*********"
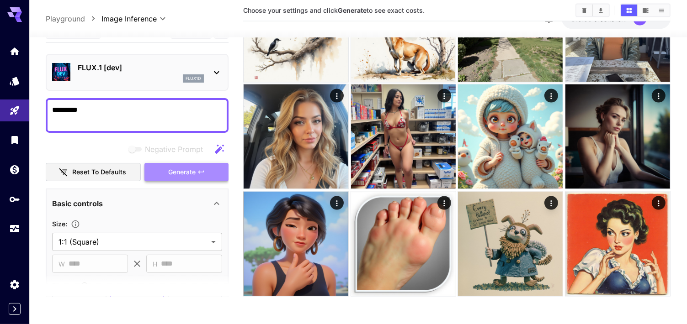
click at [215, 171] on button "Generate" at bounding box center [186, 172] width 84 height 19
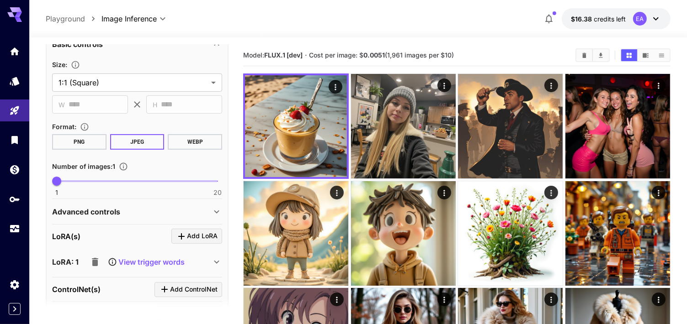
scroll to position [274, 0]
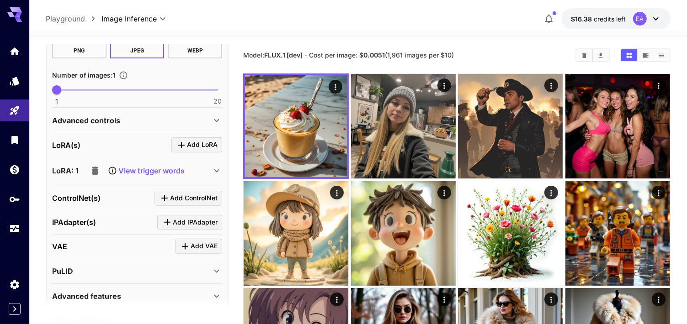
click at [152, 172] on p "View trigger words" at bounding box center [151, 170] width 66 height 11
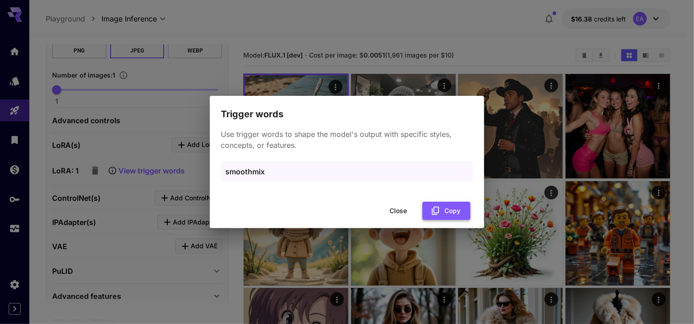
click at [467, 213] on button "Copy" at bounding box center [446, 211] width 48 height 19
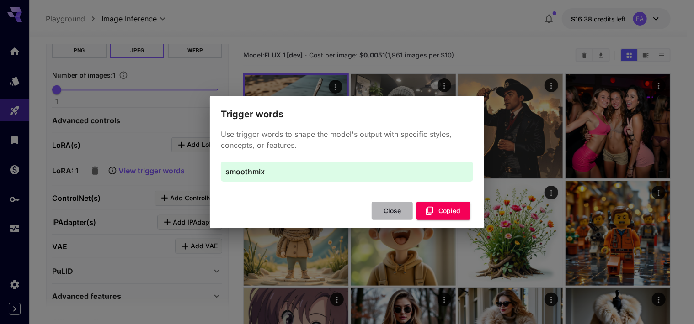
click at [395, 208] on button "Close" at bounding box center [391, 211] width 41 height 19
